Goal: Check status: Check status

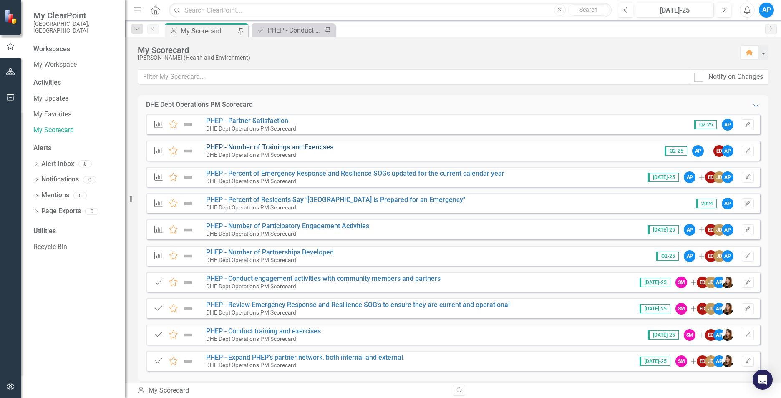
click at [285, 149] on link "PHEP - Number of Trainings and Exercises" at bounding box center [269, 147] width 127 height 8
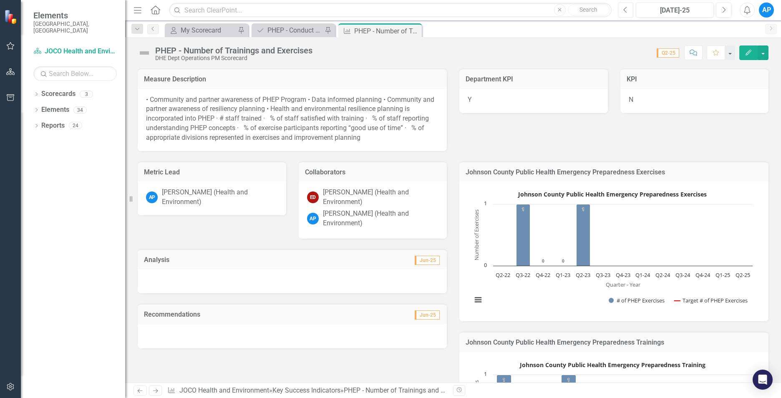
click at [628, 9] on button "Previous" at bounding box center [625, 10] width 15 height 15
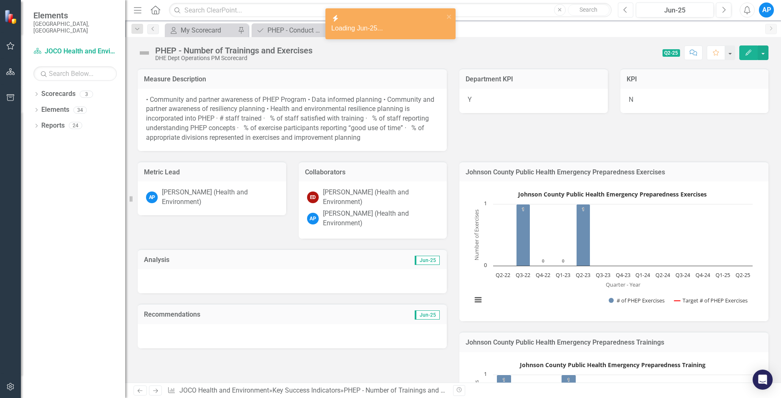
click at [628, 9] on button "Previous" at bounding box center [625, 10] width 15 height 15
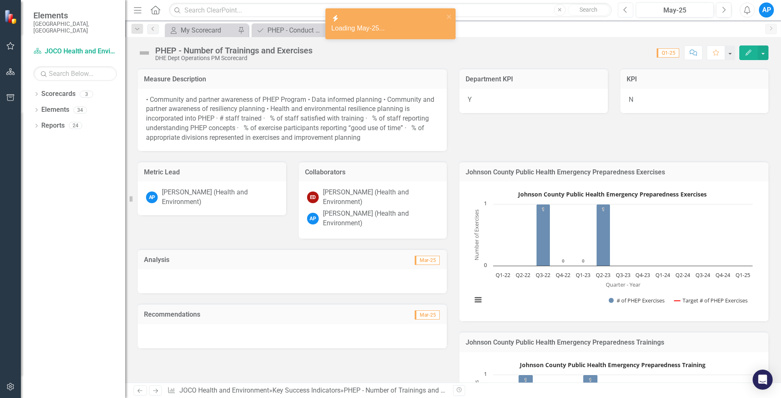
click at [628, 9] on button "Previous" at bounding box center [625, 10] width 15 height 15
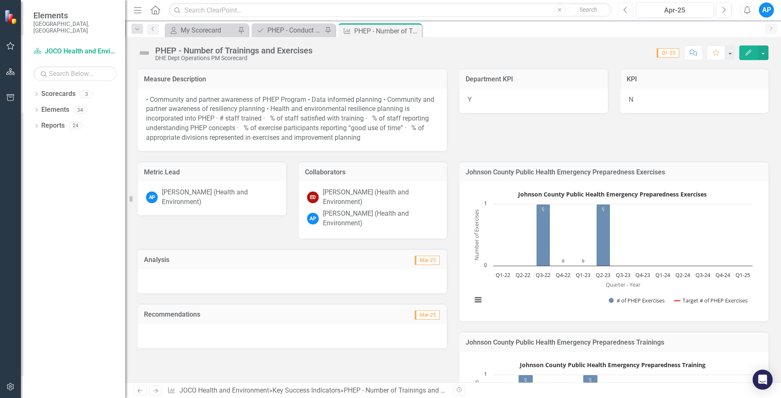
click at [628, 9] on button "Previous" at bounding box center [625, 10] width 15 height 15
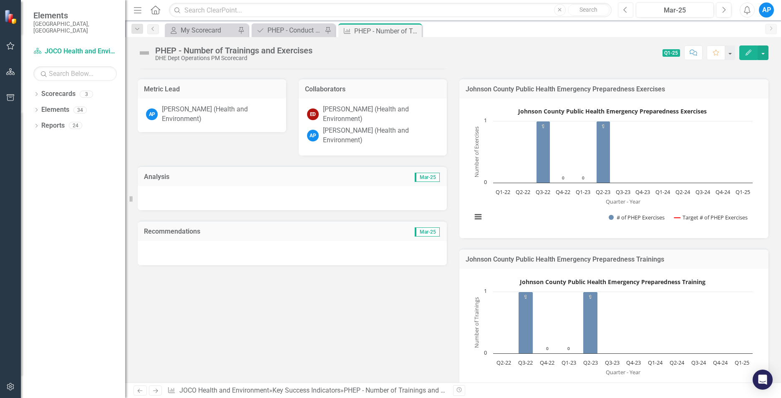
scroll to position [82, 0]
click at [204, 26] on div "My Scorecard" at bounding box center [208, 30] width 55 height 10
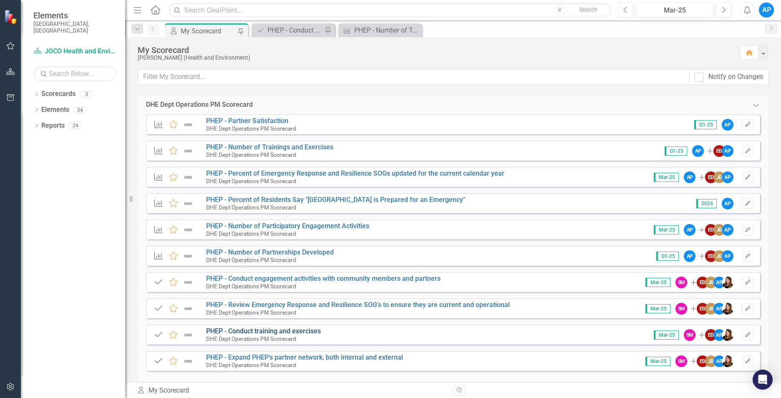
click at [262, 334] on link "PHEP - Conduct training and exercises" at bounding box center [263, 331] width 115 height 8
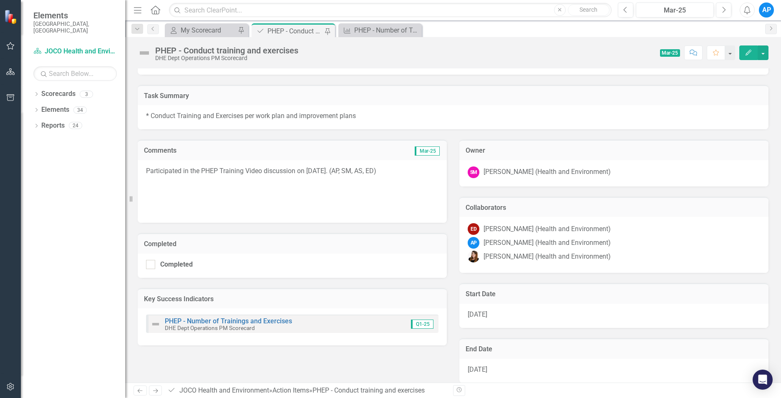
scroll to position [47, 0]
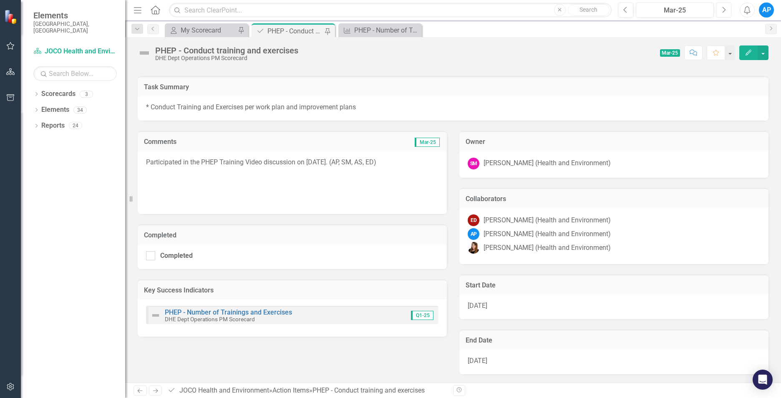
click at [717, 10] on button "Next" at bounding box center [723, 10] width 15 height 15
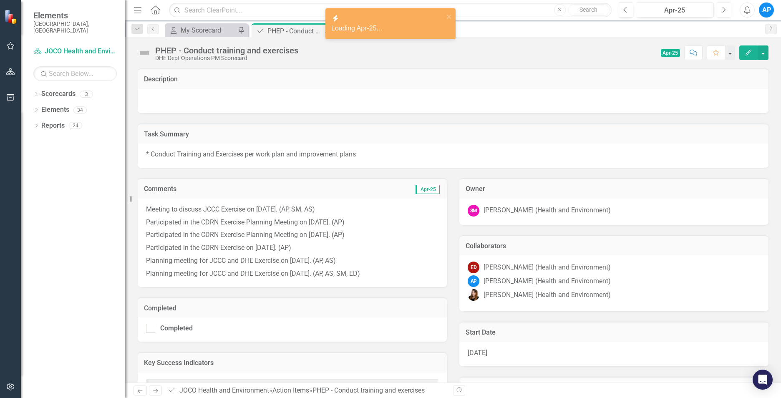
click at [717, 10] on button "Next" at bounding box center [723, 10] width 15 height 15
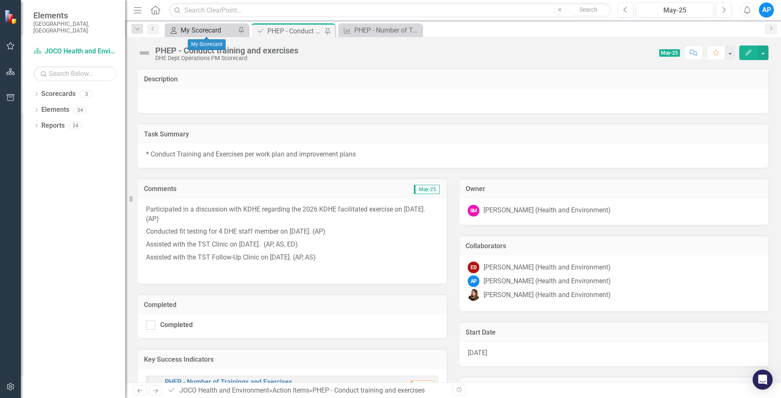
click at [202, 35] on div "My Scorecard" at bounding box center [208, 30] width 55 height 10
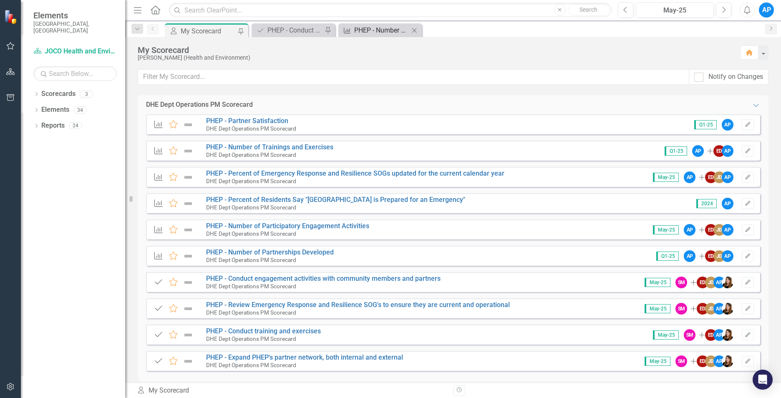
click at [383, 30] on div "PHEP - Number of Trainings and Exercises" at bounding box center [381, 30] width 55 height 10
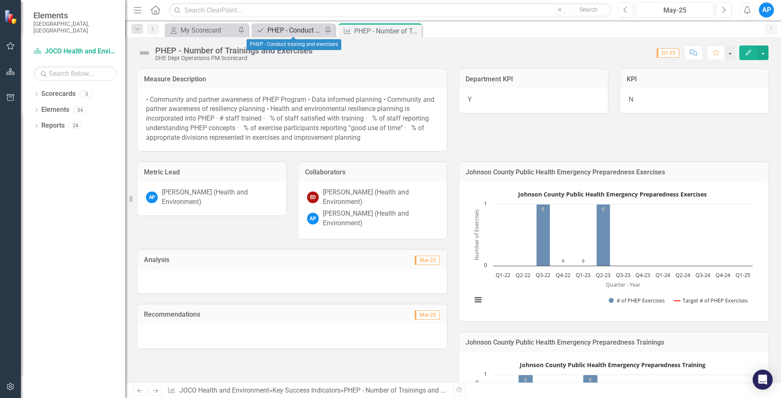
click at [294, 29] on div "PHEP - Conduct training and exercises" at bounding box center [294, 30] width 55 height 10
